Goal: Task Accomplishment & Management: Manage account settings

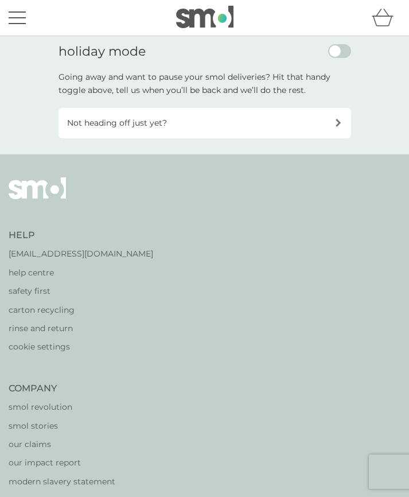
click at [17, 21] on button "menu" at bounding box center [17, 18] width 17 height 22
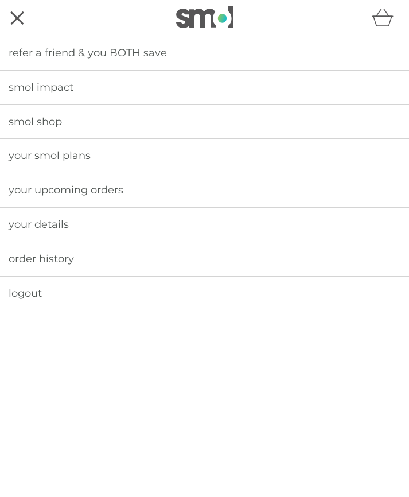
click at [31, 290] on span "logout" at bounding box center [25, 293] width 33 height 13
